Goal: Information Seeking & Learning: Learn about a topic

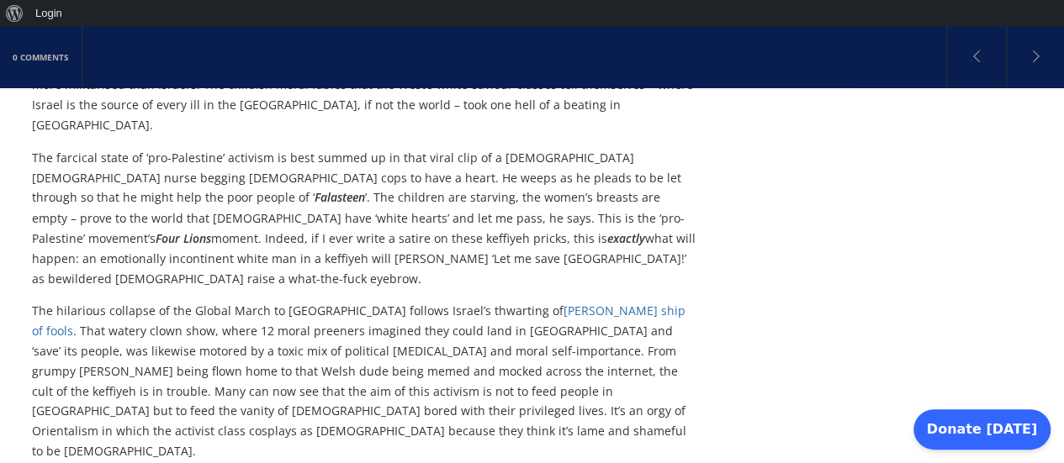
scroll to position [1435, 0]
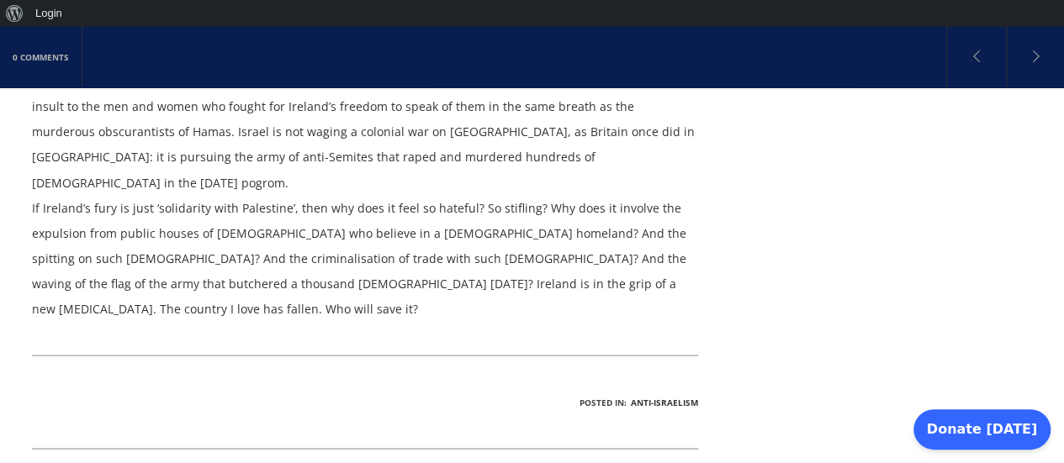
scroll to position [1493, 0]
